Goal: Register for event/course

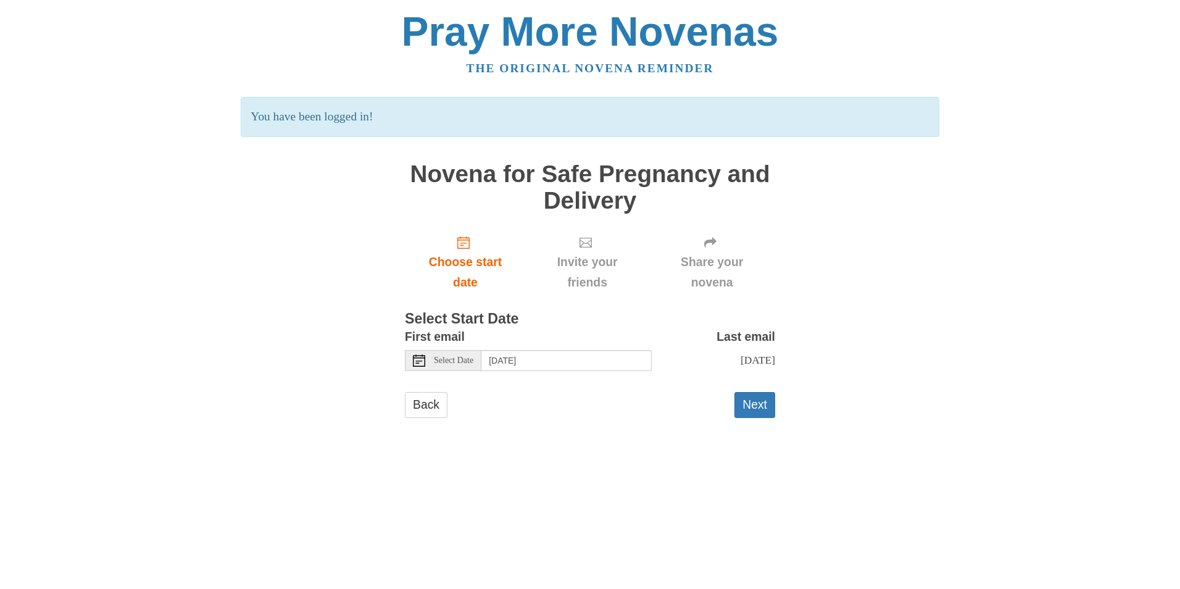
click at [445, 362] on span "Select Date" at bounding box center [453, 360] width 39 height 9
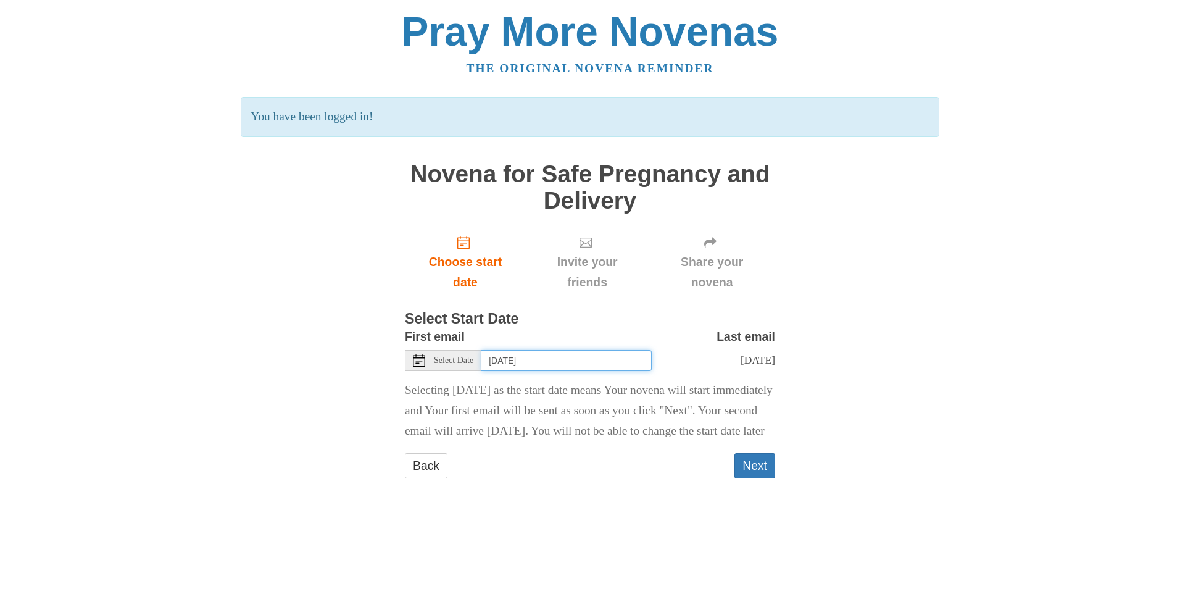
click at [607, 360] on input "Saturday, September 6th" at bounding box center [566, 360] width 170 height 21
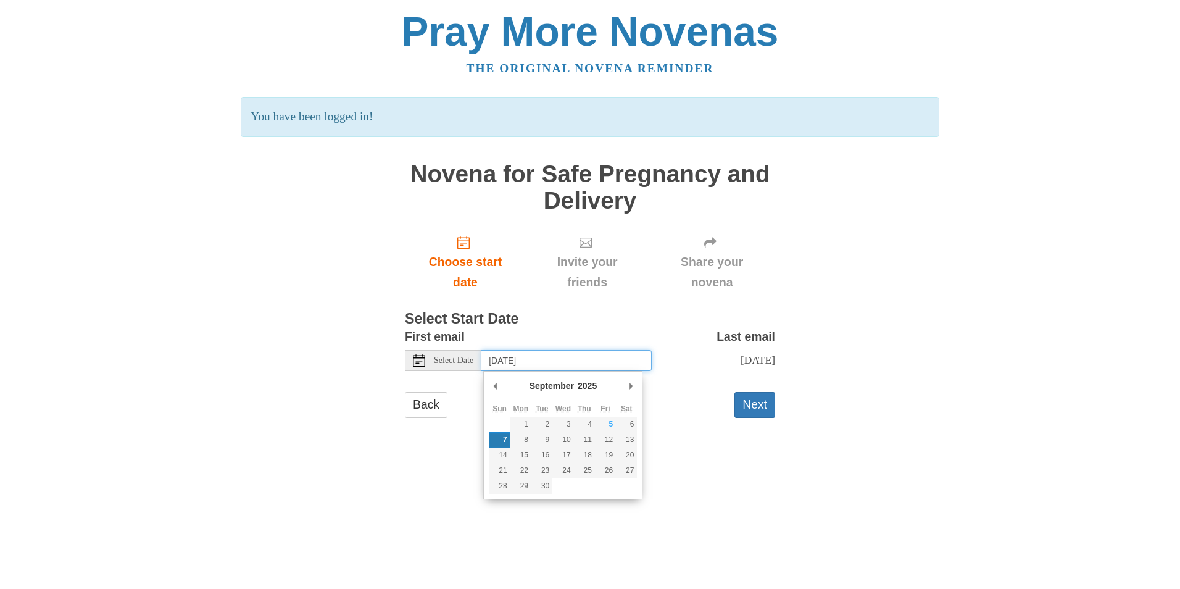
click at [635, 368] on input "Sunday, September 7th" at bounding box center [566, 360] width 170 height 21
type input "Saturday, September 6th"
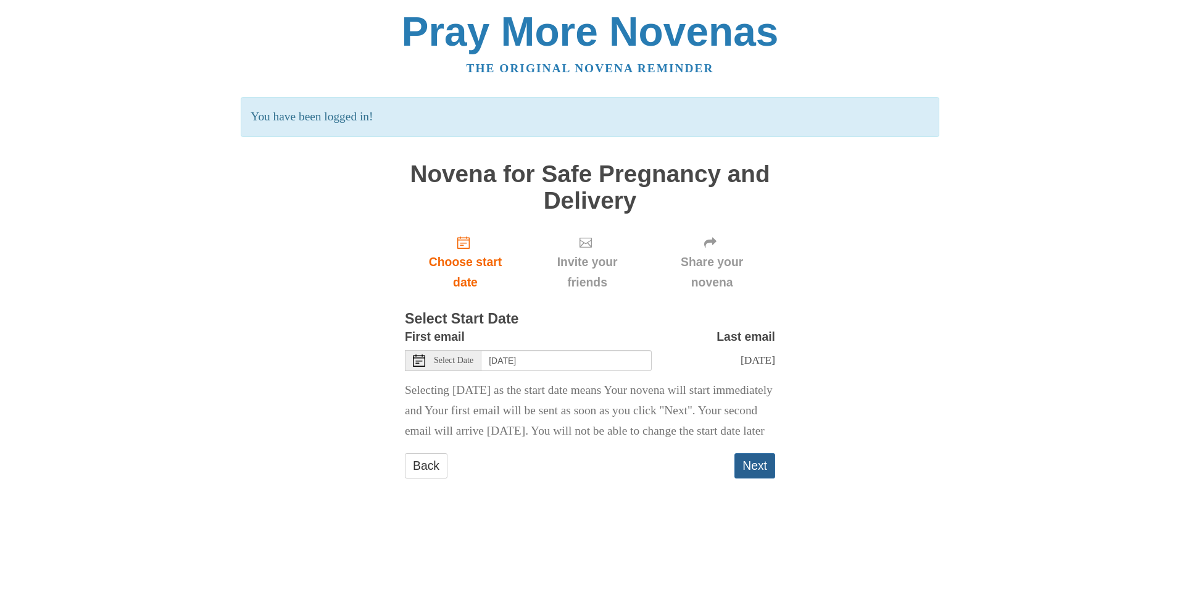
click at [750, 478] on button "Next" at bounding box center [754, 465] width 41 height 25
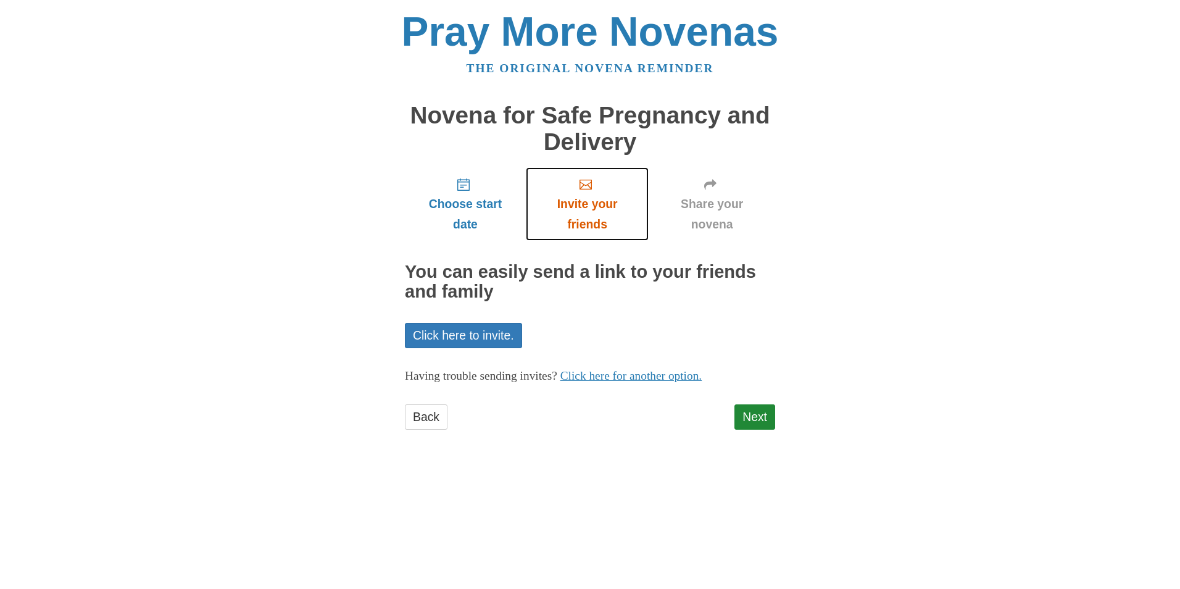
click at [594, 223] on span "Invite your friends" at bounding box center [587, 214] width 98 height 41
click at [595, 202] on span "Invite your friends" at bounding box center [587, 214] width 98 height 41
click at [476, 338] on link "Click here to invite." at bounding box center [463, 335] width 117 height 25
click at [462, 340] on link "Click here to invite." at bounding box center [463, 335] width 117 height 25
click at [462, 336] on link "Click here to invite." at bounding box center [463, 335] width 117 height 25
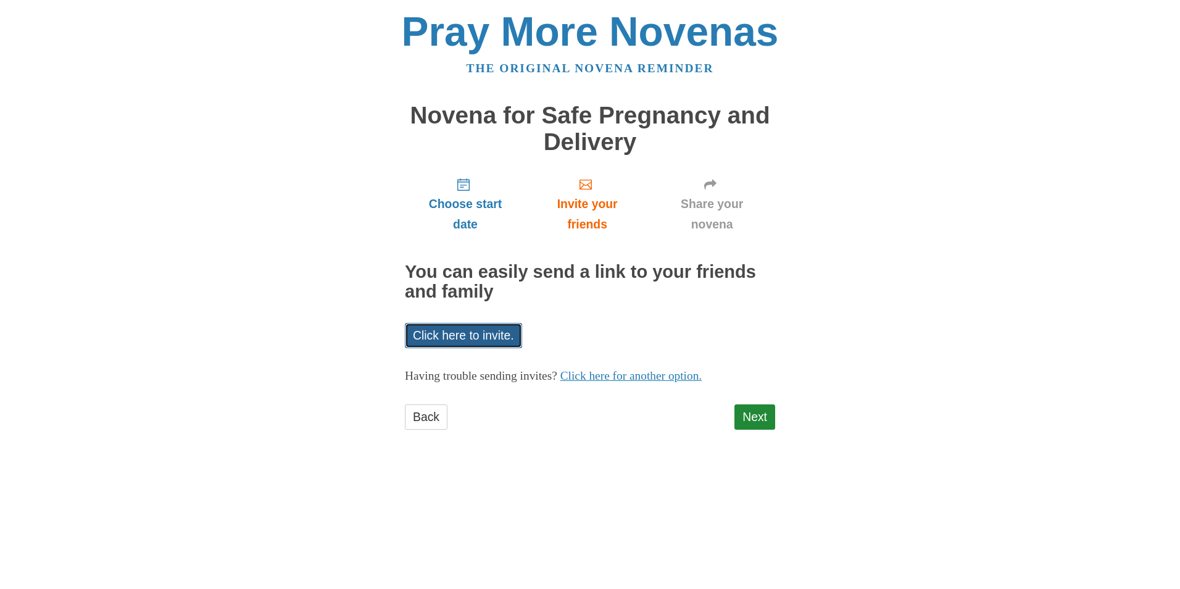
click at [462, 336] on link "Click here to invite." at bounding box center [463, 335] width 117 height 25
click at [666, 378] on link "Click here for another option." at bounding box center [631, 375] width 142 height 13
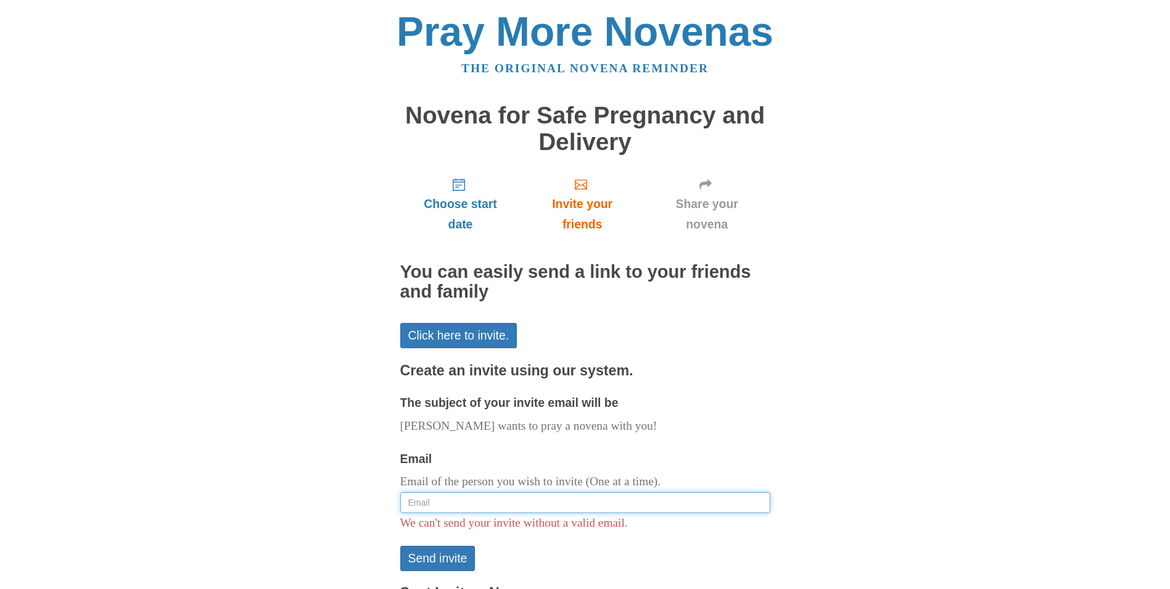
click at [632, 503] on input "Email" at bounding box center [585, 502] width 370 height 21
type input "juli307@aol.com"
click at [456, 551] on button "Send invite" at bounding box center [437, 557] width 75 height 25
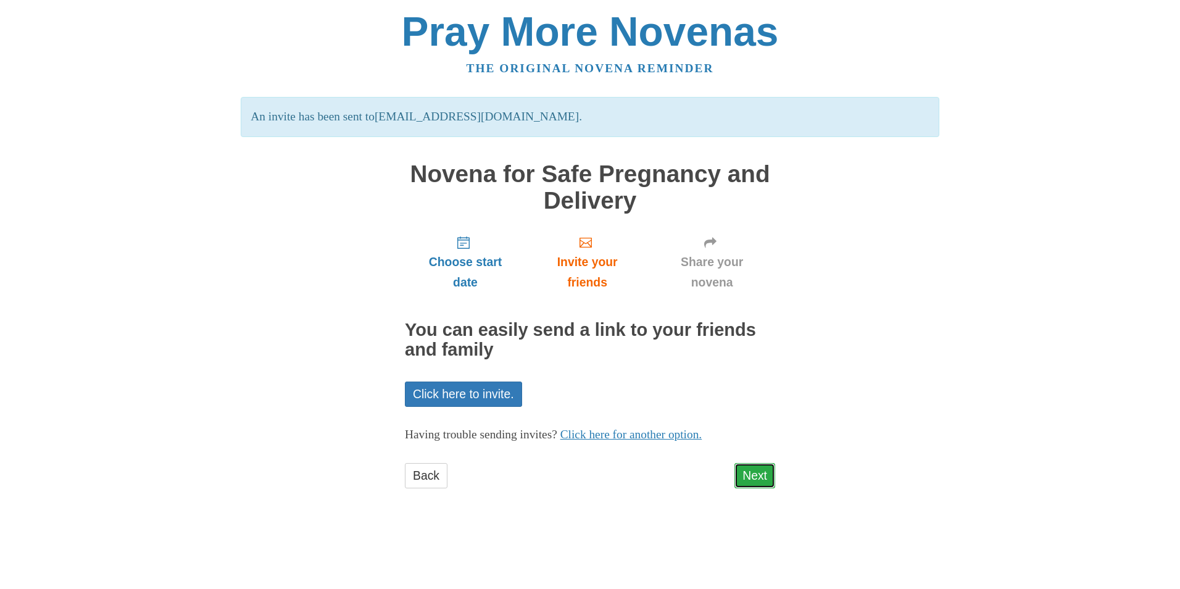
click at [757, 477] on link "Next" at bounding box center [754, 475] width 41 height 25
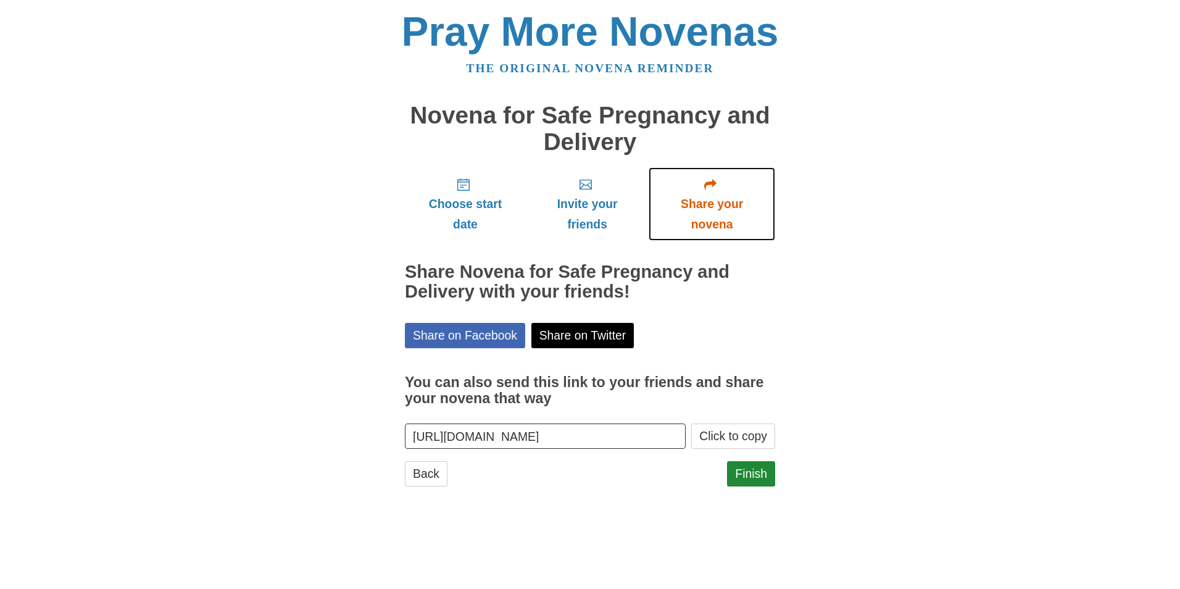
click at [713, 212] on span "Share your novena" at bounding box center [712, 214] width 102 height 41
click at [762, 475] on link "Finish" at bounding box center [751, 473] width 48 height 25
